Goal: Transaction & Acquisition: Purchase product/service

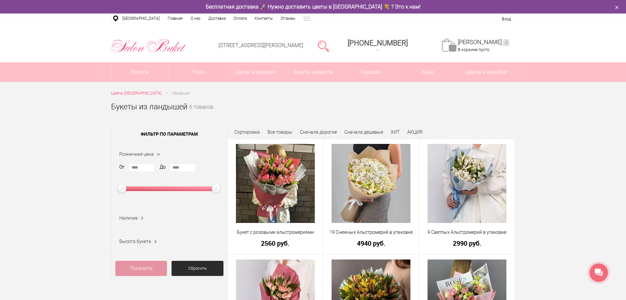
click at [146, 104] on h1 "Букеты из ландышей" at bounding box center [149, 107] width 76 height 12
click at [205, 108] on small "6 товаров" at bounding box center [201, 113] width 24 height 16
click at [190, 93] on span "Ландыши" at bounding box center [181, 93] width 18 height 5
click at [329, 45] on link at bounding box center [324, 45] width 12 height 13
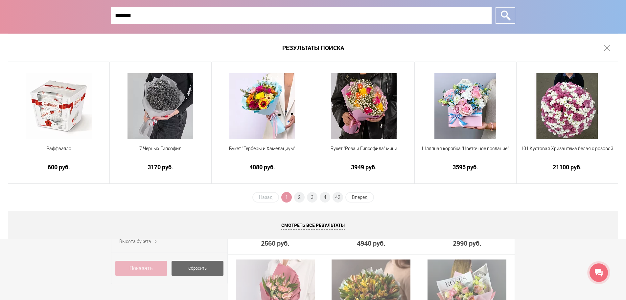
type input "*******"
click at [496, 7] on input "*" at bounding box center [506, 15] width 20 height 16
